Goal: Task Accomplishment & Management: Use online tool/utility

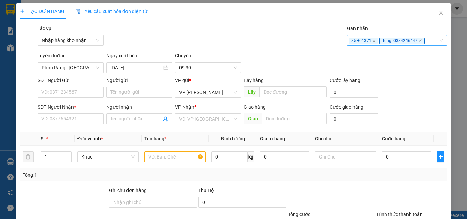
click at [372, 42] on icon "close" at bounding box center [373, 40] width 3 height 3
click at [388, 39] on icon "close" at bounding box center [389, 40] width 3 height 3
click at [367, 41] on div at bounding box center [394, 40] width 90 height 8
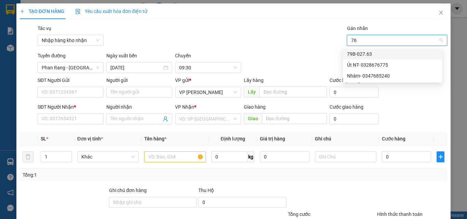
type input "763"
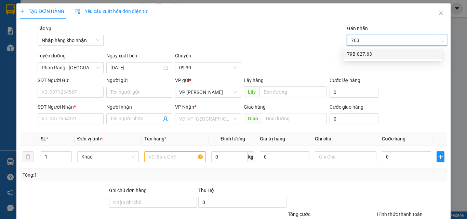
click at [361, 56] on div "79B-027.63" at bounding box center [392, 54] width 91 height 8
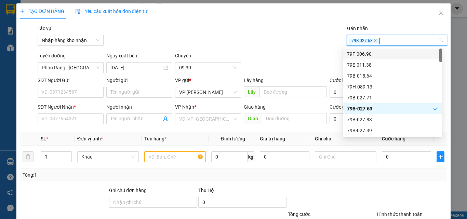
click at [386, 38] on div "79B-027.63" at bounding box center [394, 40] width 90 height 8
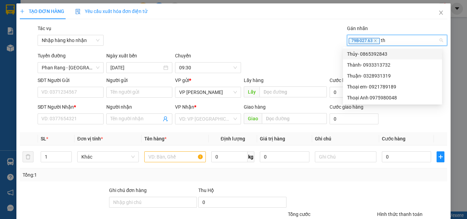
type input "t"
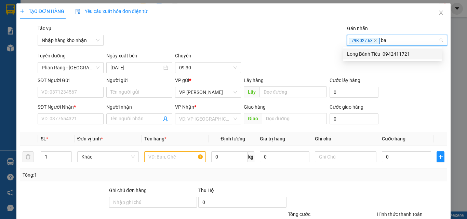
type input "b"
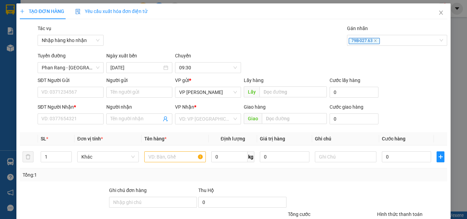
click at [231, 50] on div "Transit Pickup Surcharge Ids Transit Deliver Surcharge Ids Transit Deliver Surc…" at bounding box center [233, 155] width 427 height 261
